Goal: Check status: Check status

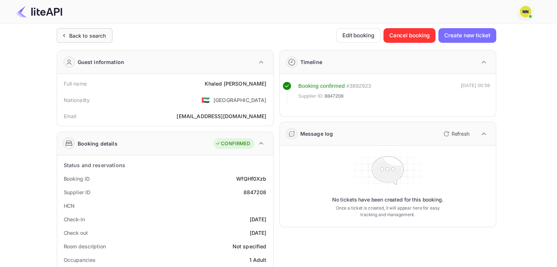
click at [85, 39] on div "Back to search" at bounding box center [85, 35] width 56 height 15
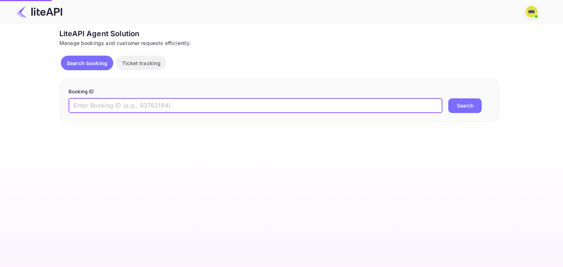
click at [219, 110] on input "text" at bounding box center [256, 106] width 374 height 15
paste input "8745264"
type input "8745264"
click at [471, 100] on button "Search" at bounding box center [464, 106] width 33 height 15
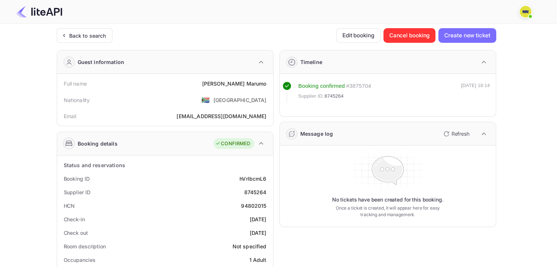
click at [251, 205] on div "94802015" at bounding box center [253, 206] width 25 height 8
copy div "94802015"
